Goal: Transaction & Acquisition: Purchase product/service

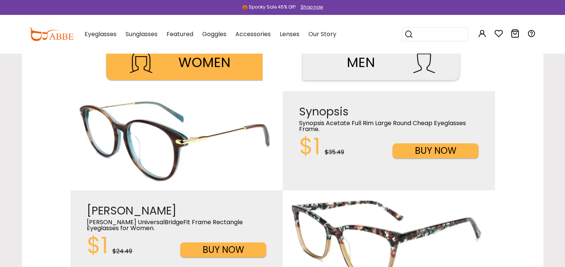
scroll to position [282, 0]
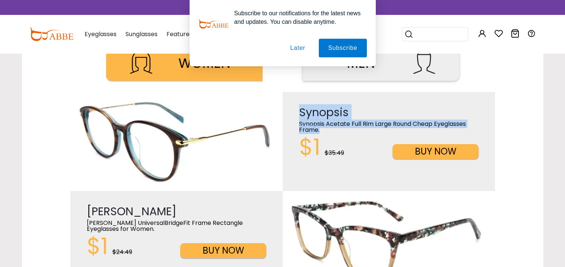
drag, startPoint x: 283, startPoint y: 145, endPoint x: 196, endPoint y: 156, distance: 87.5
click at [196, 156] on div "Synopsis Synopsis Acetate Full Rim Large Round Cheap Eyeglasses Frame. $1 $35.4…" at bounding box center [282, 141] width 425 height 99
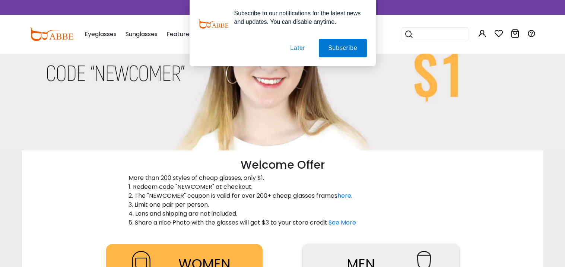
scroll to position [0, 0]
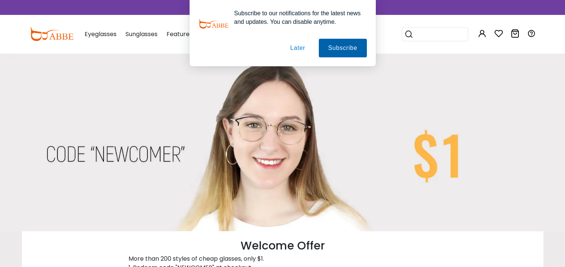
click at [336, 50] on button "Subscribe" at bounding box center [343, 48] width 48 height 19
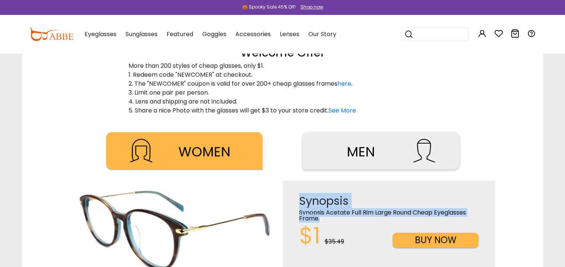
scroll to position [193, 0]
click at [421, 155] on img at bounding box center [424, 150] width 22 height 23
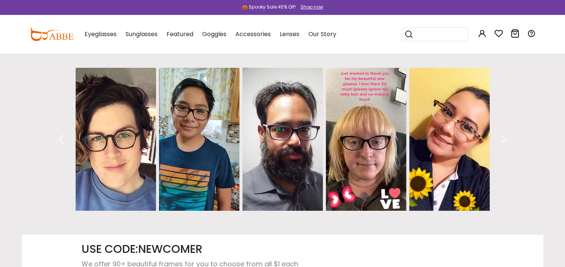
scroll to position [575, 0]
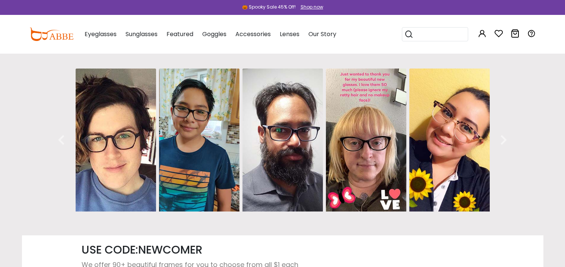
click at [362, 147] on img at bounding box center [366, 140] width 80 height 143
drag, startPoint x: 361, startPoint y: 146, endPoint x: 357, endPoint y: 133, distance: 13.5
click at [357, 133] on img at bounding box center [366, 140] width 80 height 143
